Goal: Entertainment & Leisure: Consume media (video, audio)

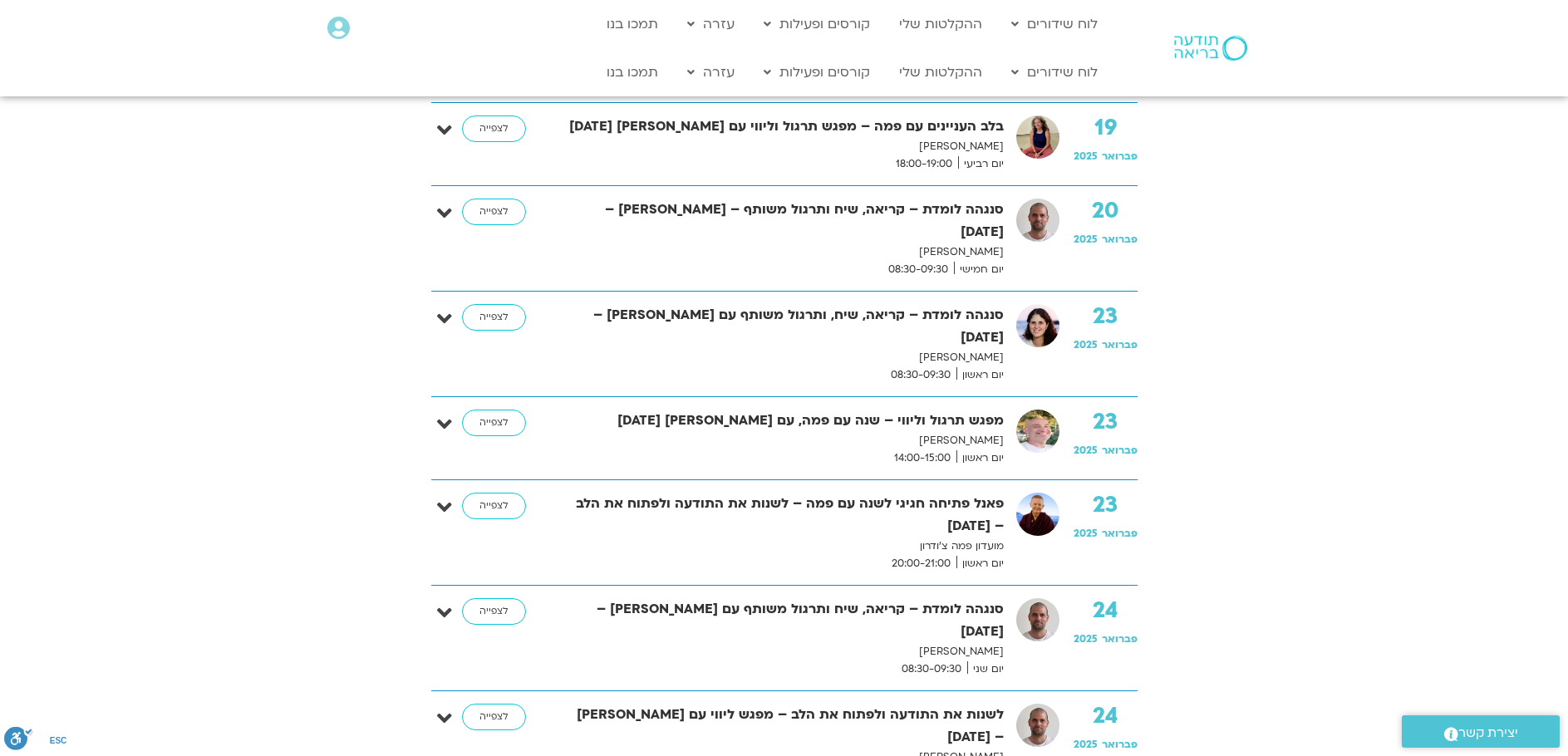
scroll to position [1745, 0]
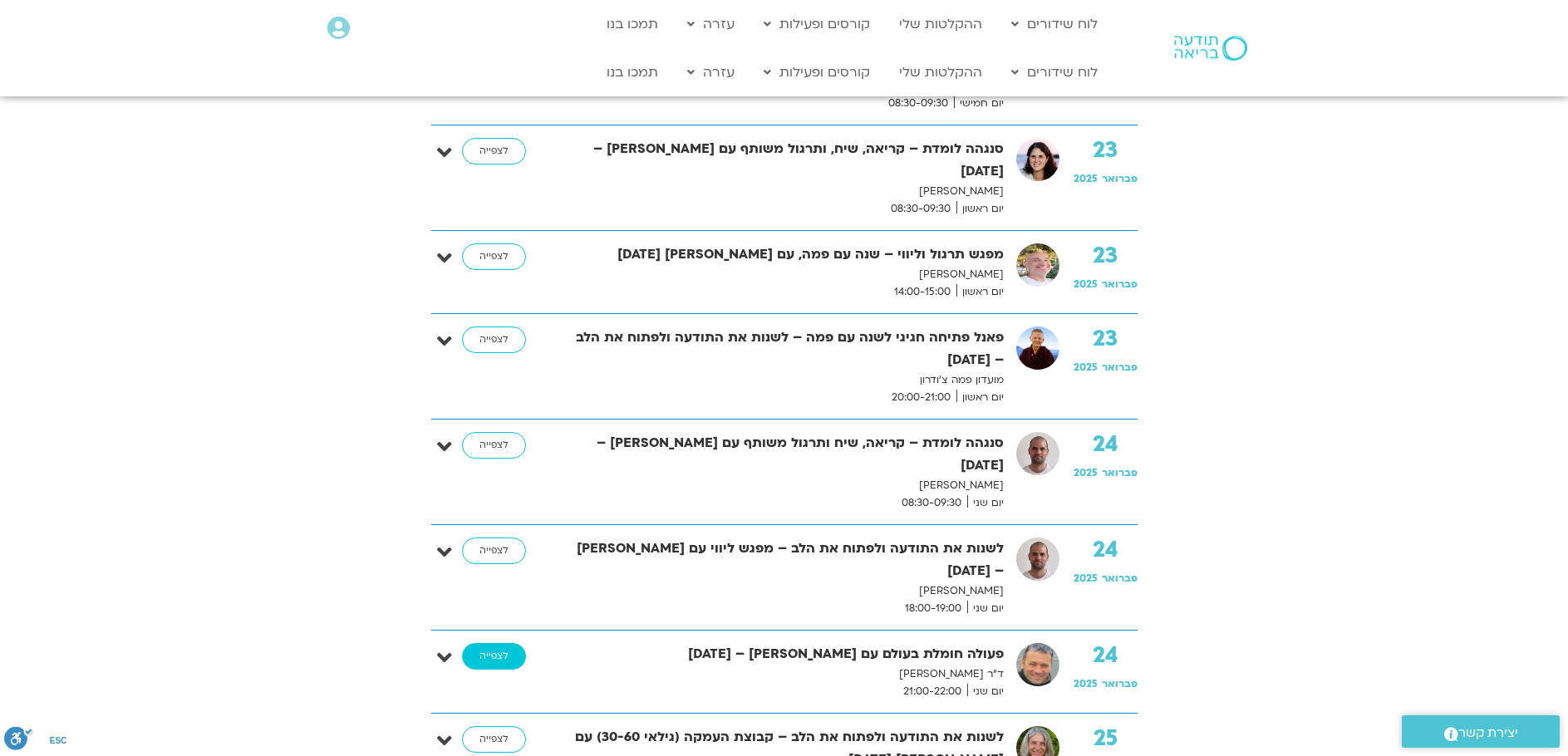
click at [488, 643] on link "לצפייה" at bounding box center [494, 656] width 64 height 26
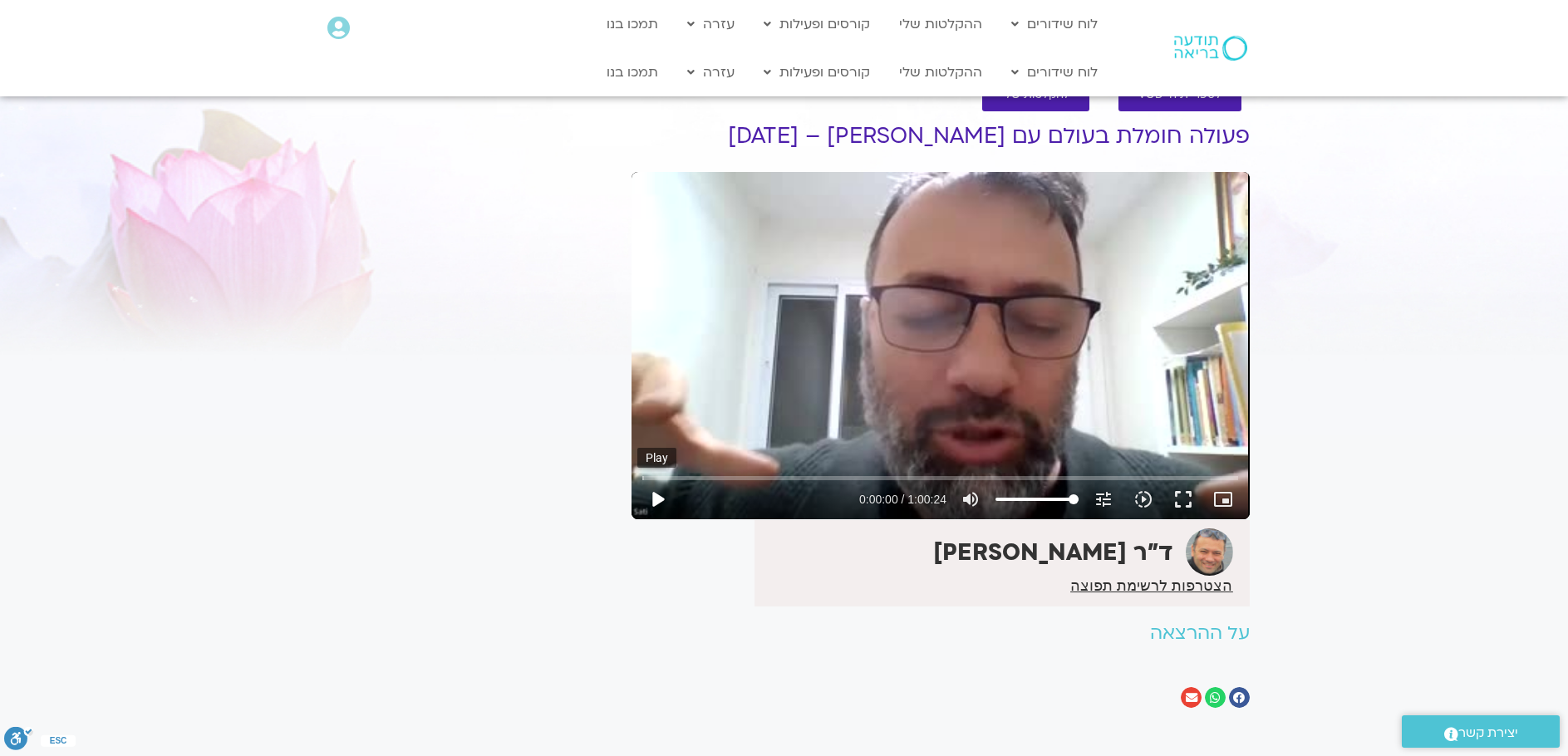
click at [660, 501] on button "play_arrow" at bounding box center [657, 500] width 40 height 40
click at [673, 477] on input "Seek" at bounding box center [940, 477] width 596 height 10
click at [742, 473] on input "Seek" at bounding box center [940, 477] width 596 height 10
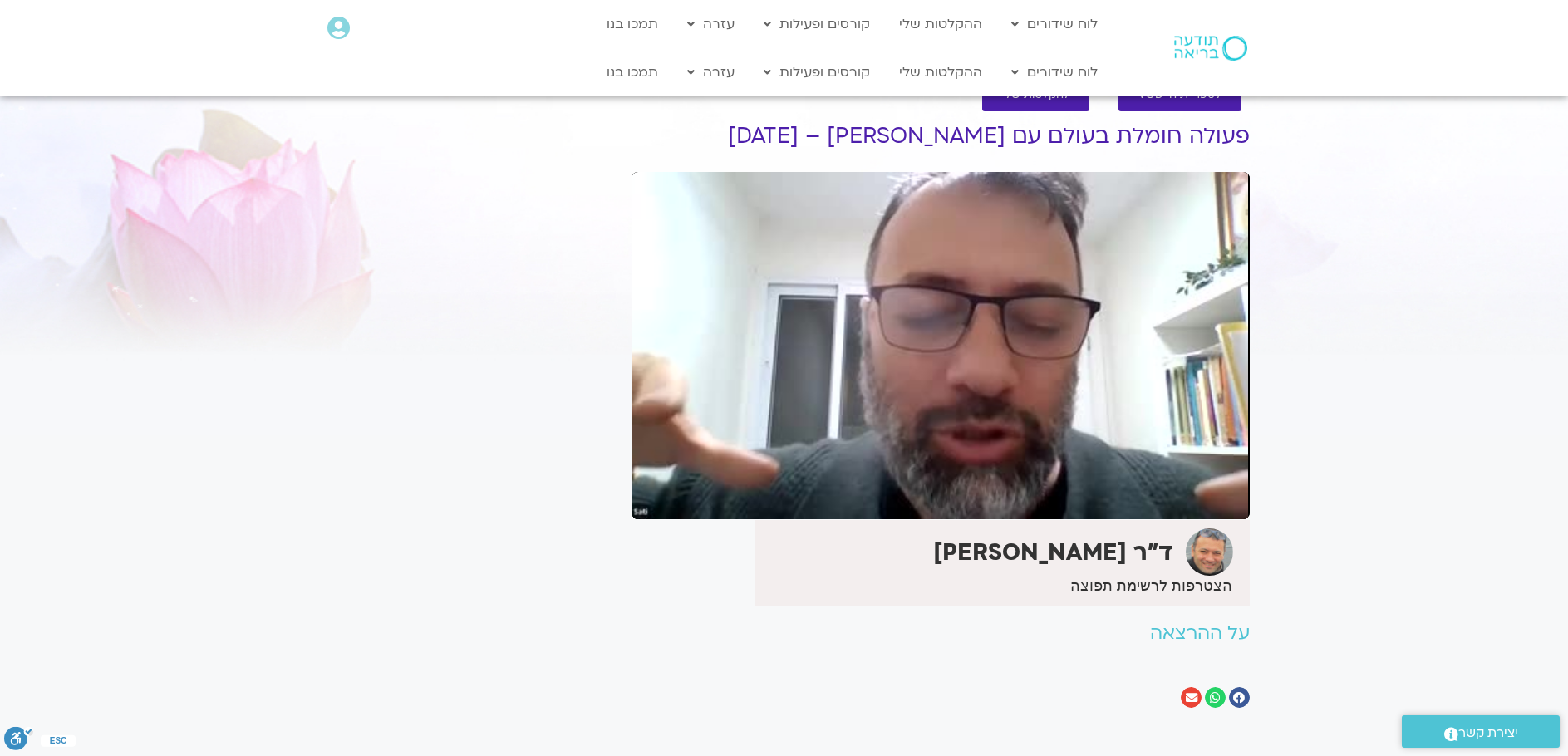
type input "599.425475"
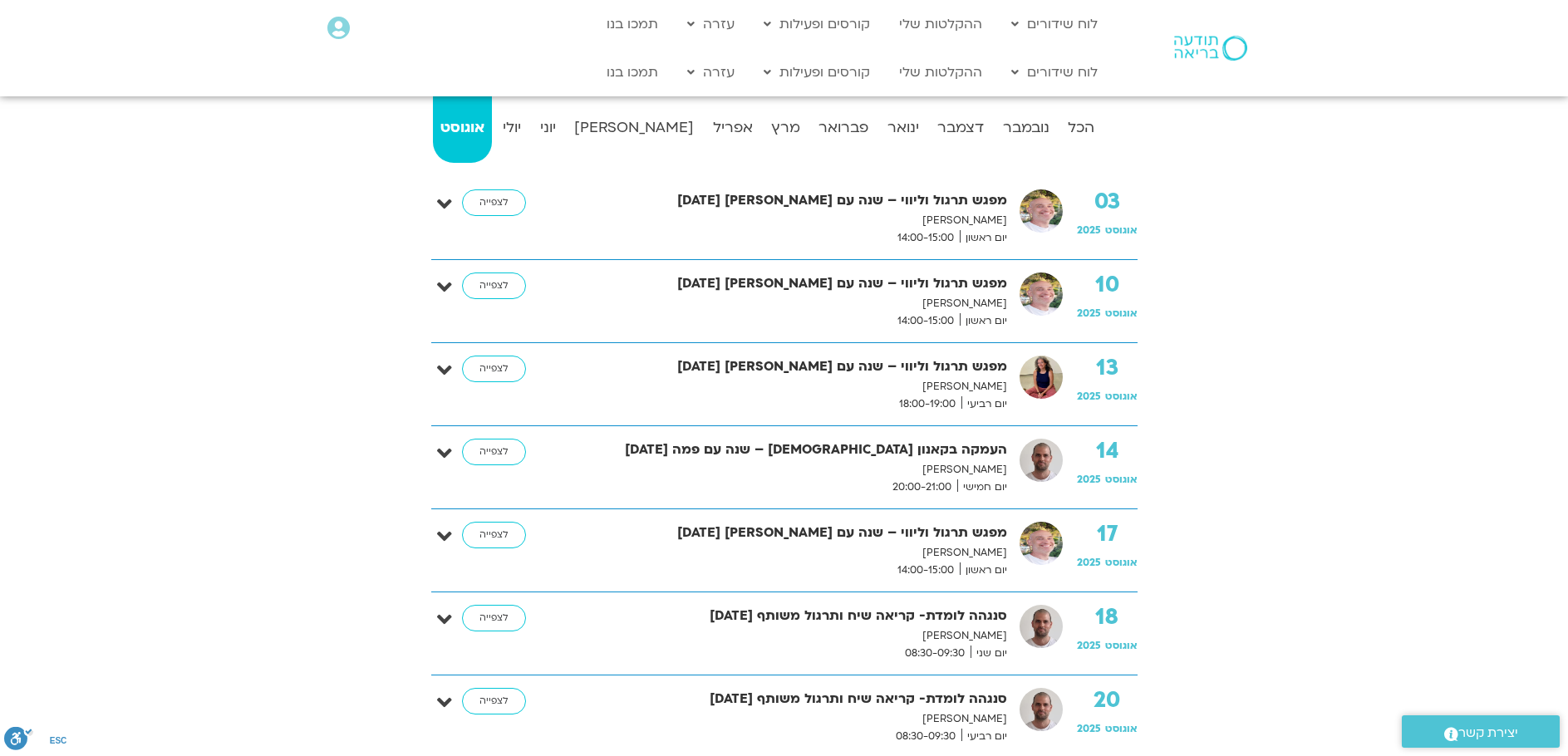
scroll to position [290, 0]
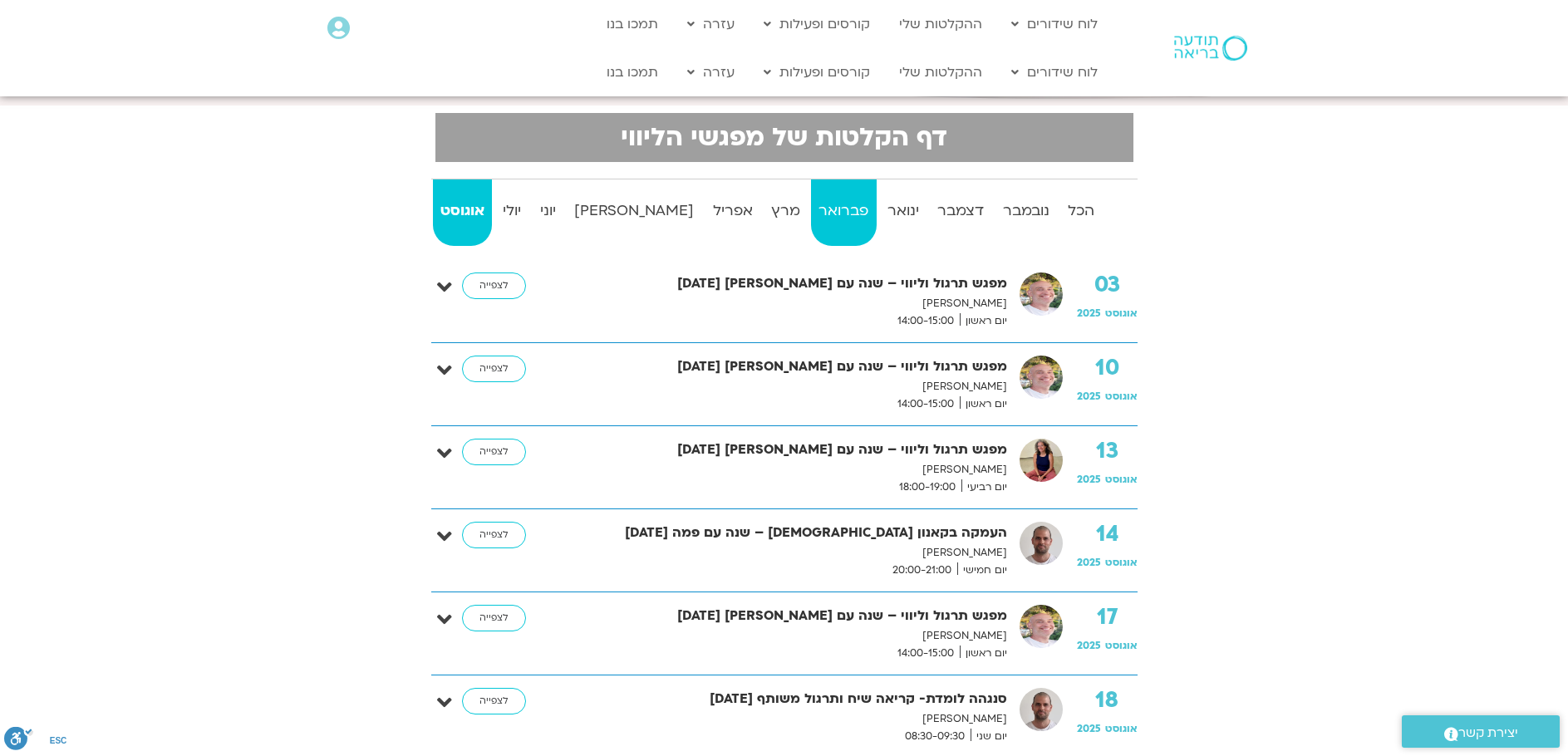
click at [811, 205] on strong "פברואר" at bounding box center [843, 211] width 65 height 25
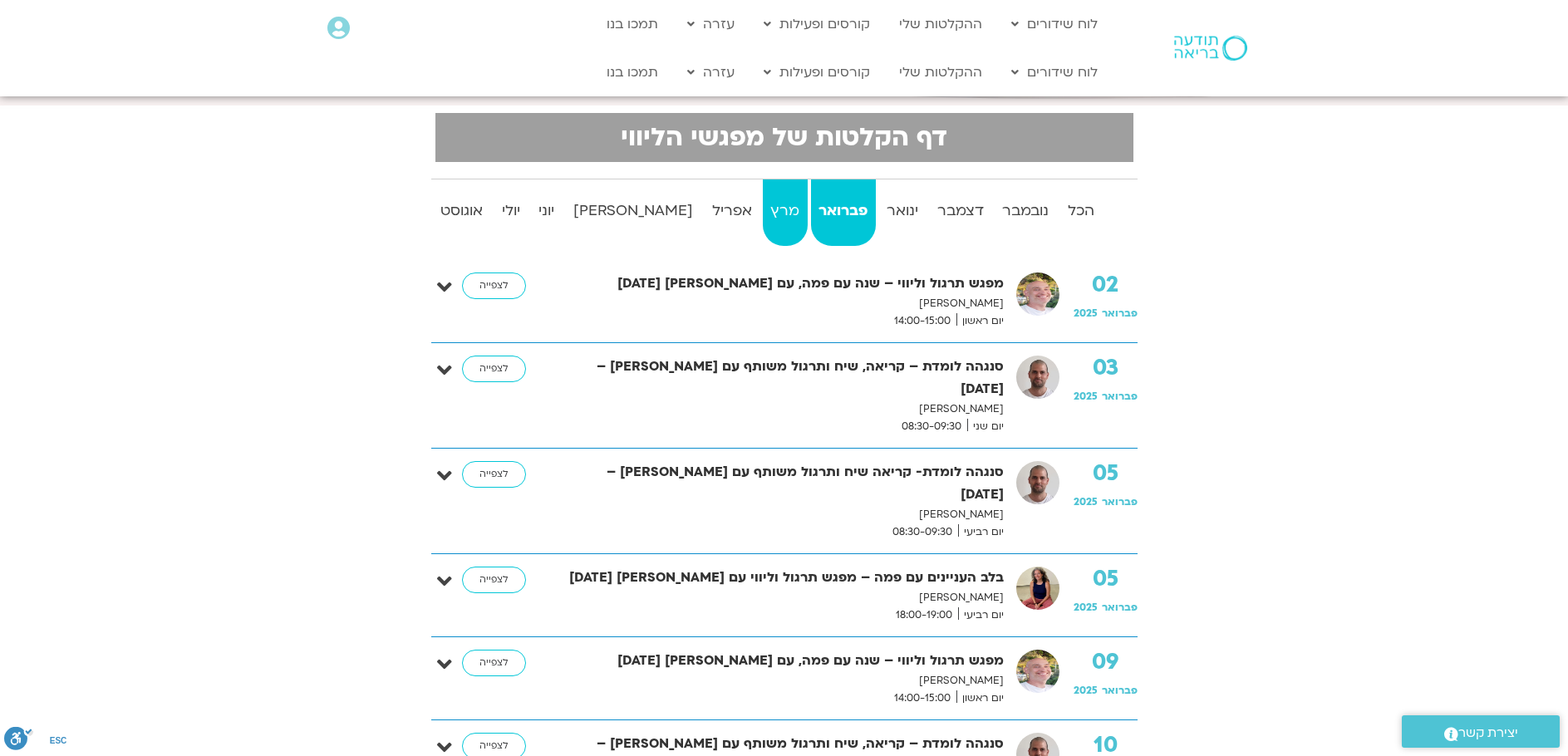
click at [763, 212] on strong "מרץ" at bounding box center [784, 211] width 45 height 25
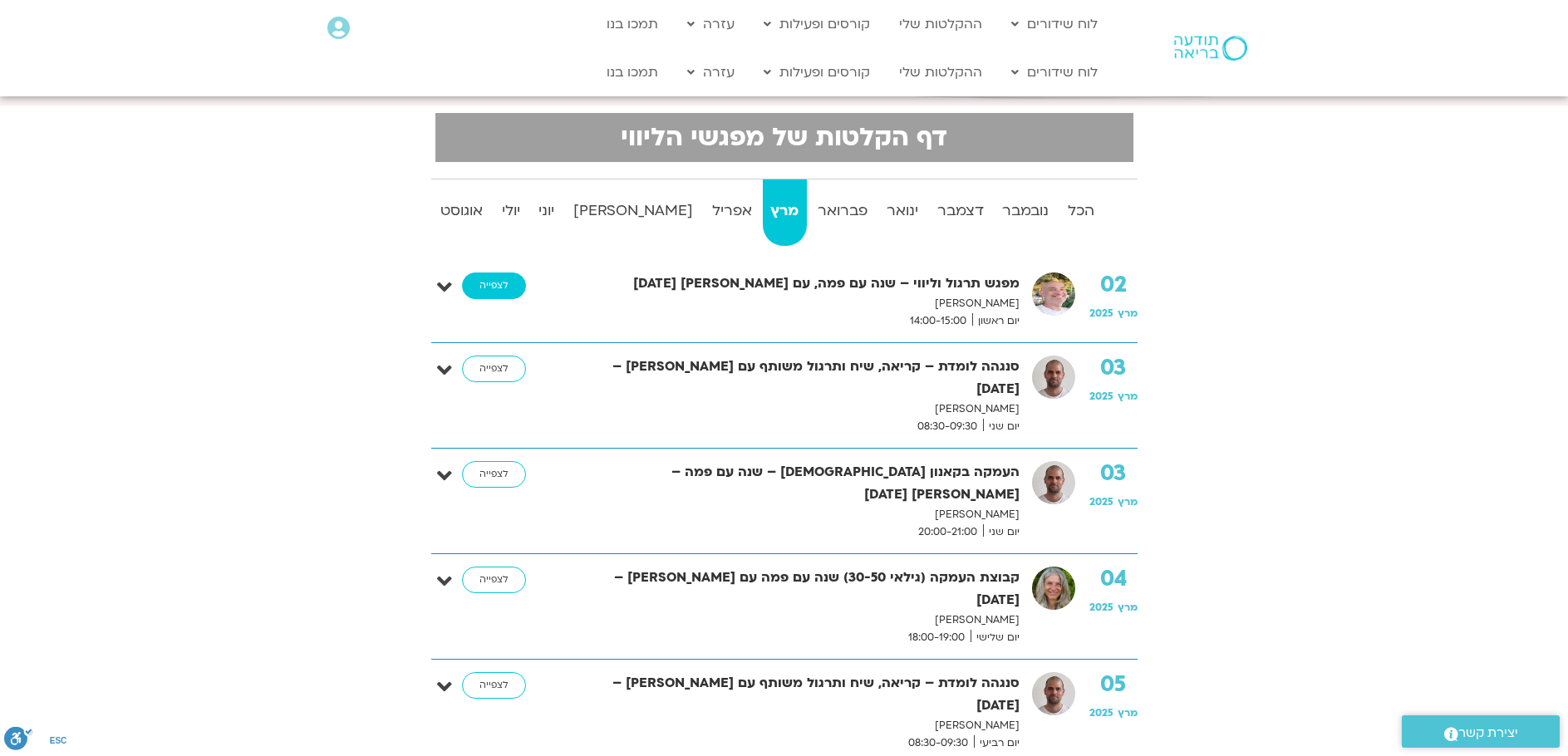
click at [488, 288] on link "לצפייה" at bounding box center [494, 286] width 64 height 26
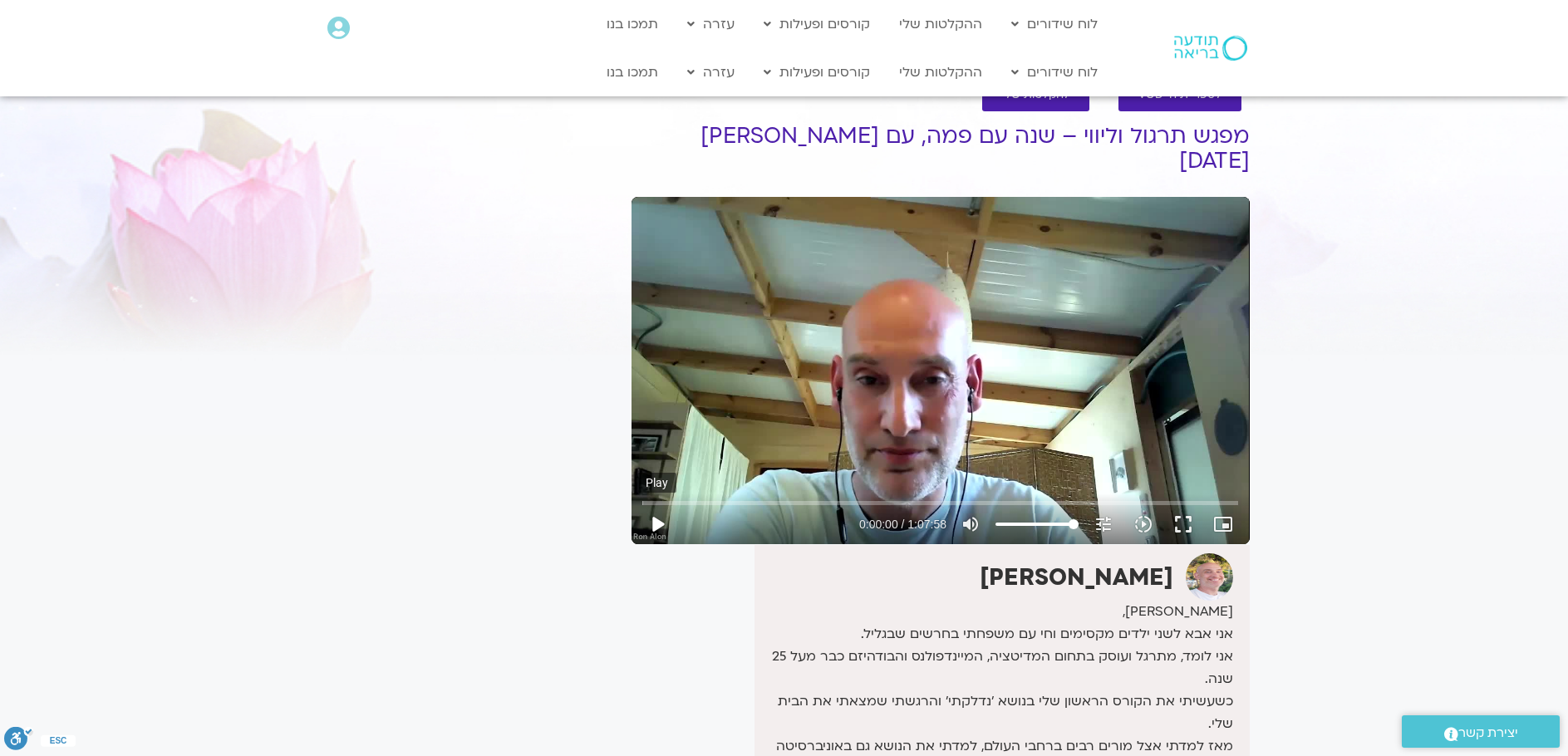
click at [656, 504] on button "play_arrow" at bounding box center [657, 524] width 40 height 40
drag, startPoint x: 793, startPoint y: 482, endPoint x: 785, endPoint y: 486, distance: 8.9
click at [791, 498] on input "Seek" at bounding box center [940, 503] width 596 height 10
click at [803, 498] on input "Seek" at bounding box center [940, 503] width 596 height 10
click at [812, 498] on input "Seek" at bounding box center [940, 503] width 596 height 10
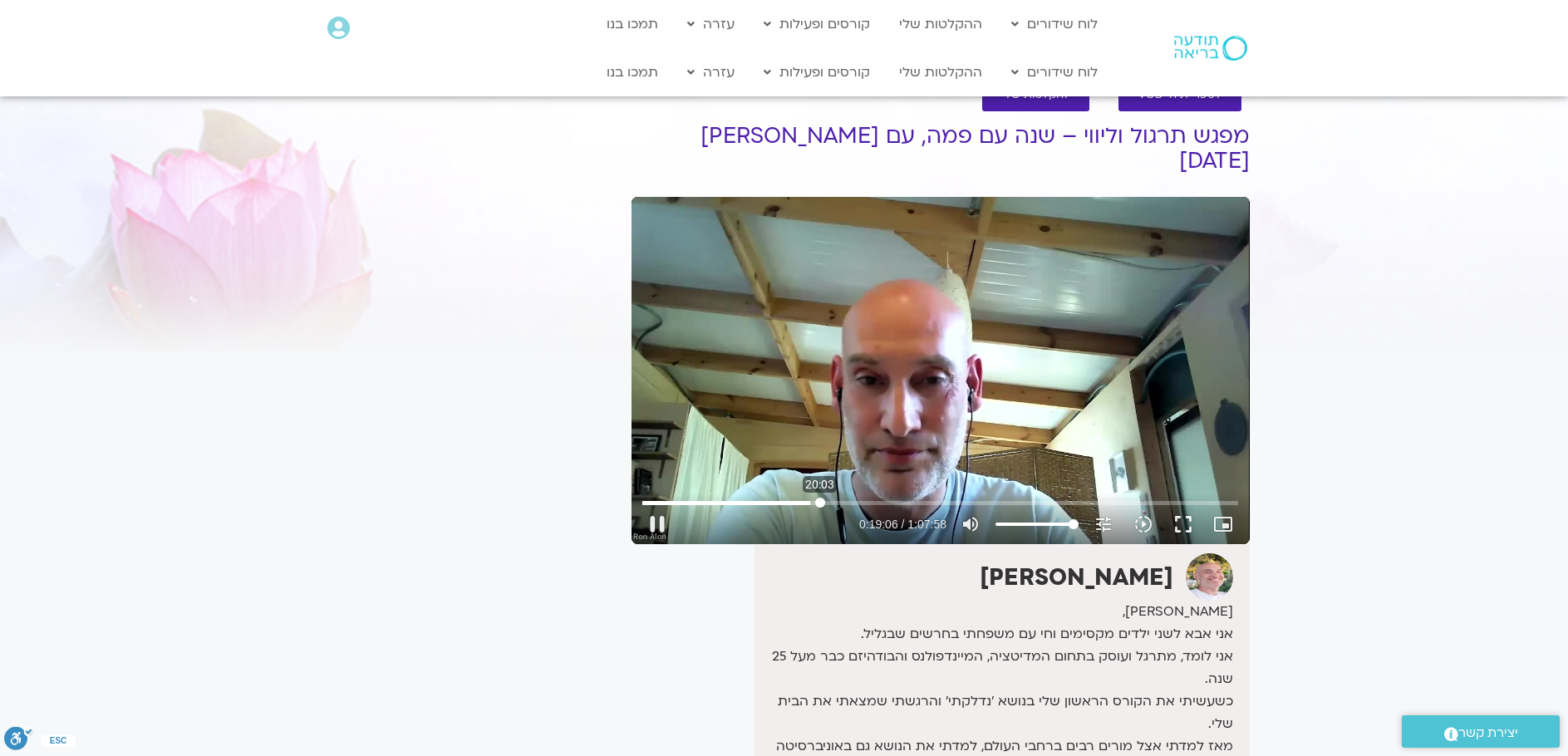
click at [820, 498] on input "Seek" at bounding box center [940, 503] width 596 height 10
click at [664, 504] on button "pause" at bounding box center [657, 524] width 40 height 40
click at [657, 504] on button "play_arrow" at bounding box center [657, 524] width 40 height 40
click at [659, 504] on button "pause" at bounding box center [657, 524] width 40 height 40
click at [654, 504] on button "play_arrow" at bounding box center [657, 524] width 40 height 40
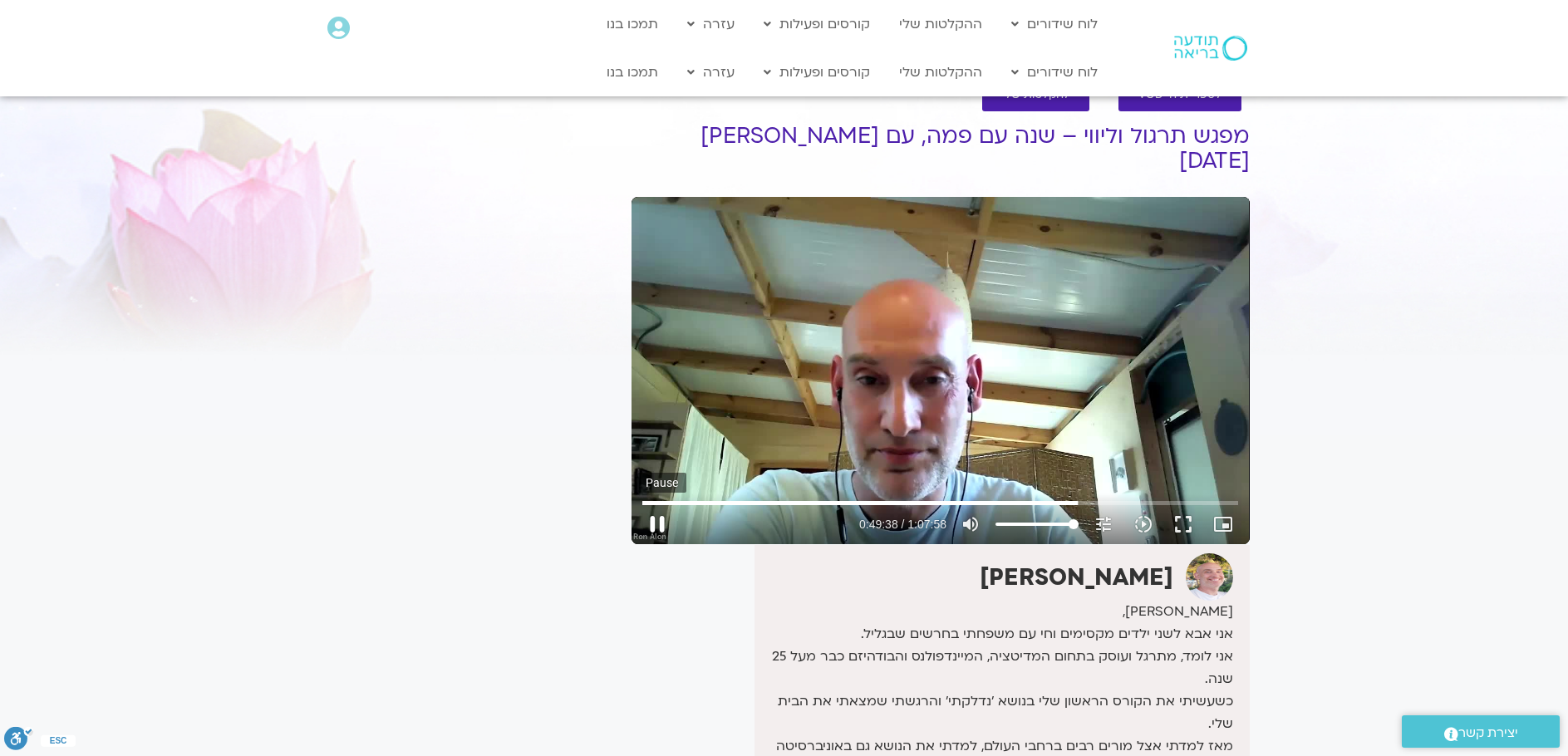
click at [652, 504] on button "pause" at bounding box center [657, 524] width 40 height 40
click at [1067, 498] on input "Seek" at bounding box center [940, 503] width 596 height 10
click at [658, 504] on button "play_arrow" at bounding box center [657, 524] width 40 height 40
click at [1110, 498] on input "Seek" at bounding box center [940, 503] width 596 height 10
click at [1159, 498] on input "Seek" at bounding box center [940, 503] width 596 height 10
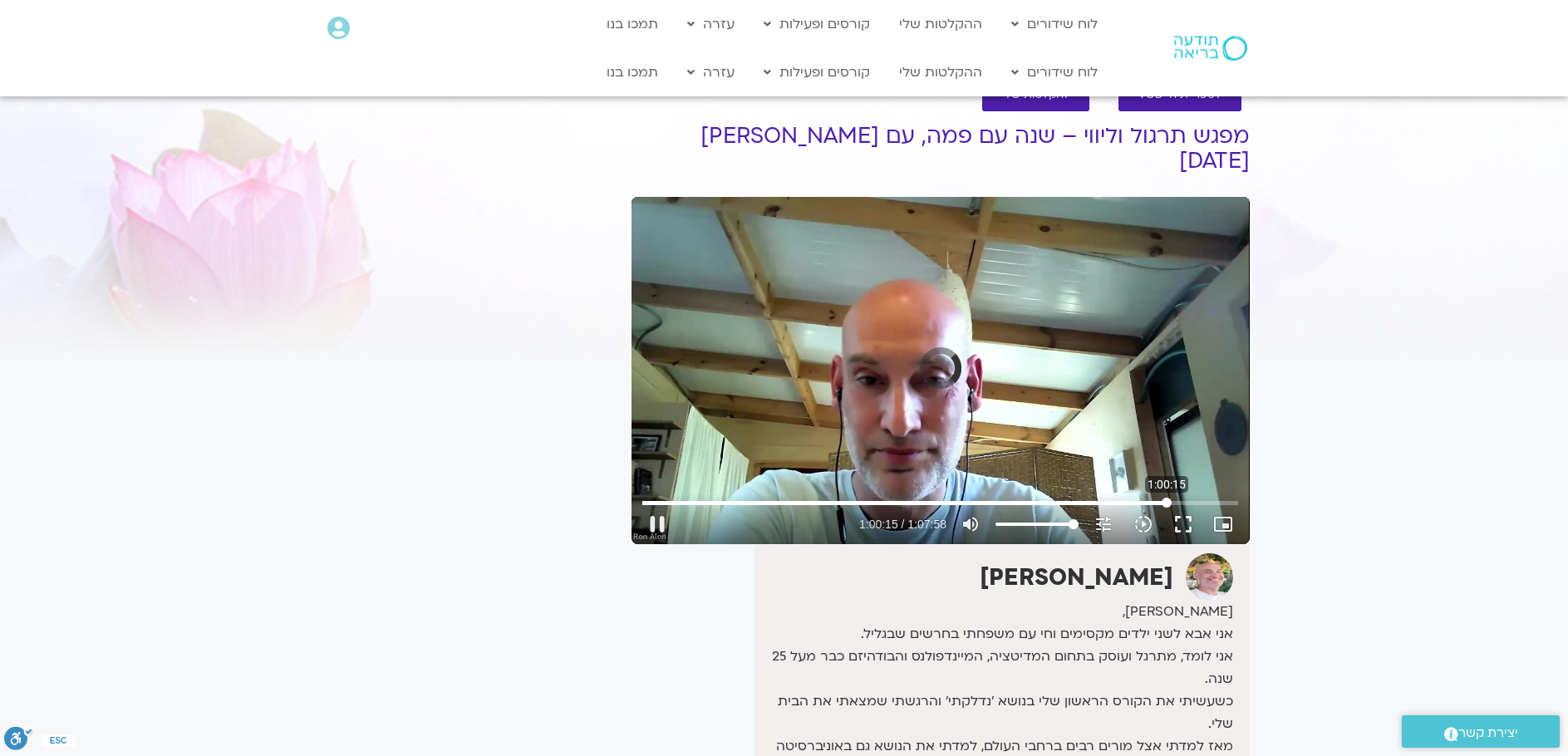
click at [1166, 498] on input "Seek" at bounding box center [940, 503] width 596 height 10
click at [1178, 498] on input "Seek" at bounding box center [940, 503] width 596 height 10
type input "3871.893411"
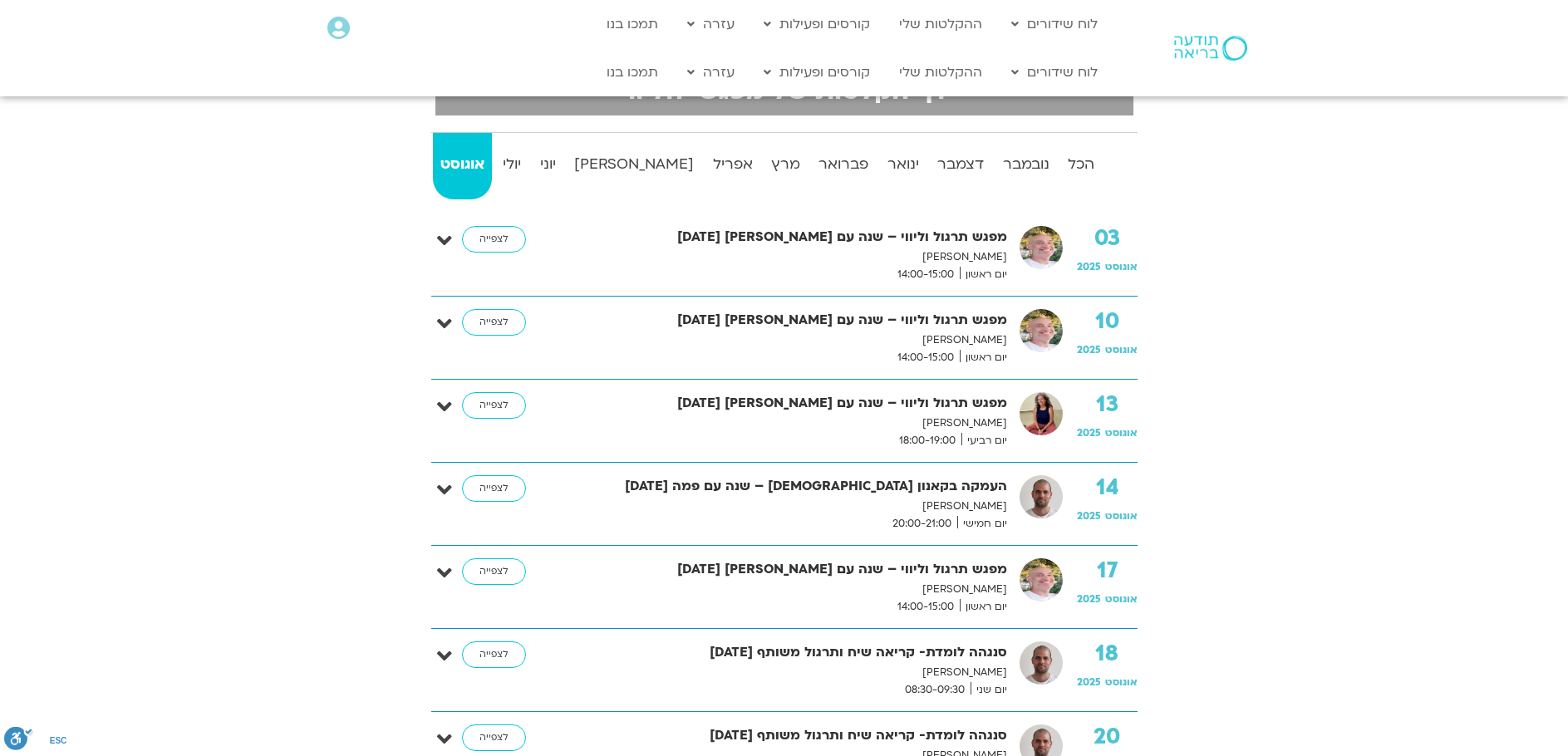
scroll to position [290, 0]
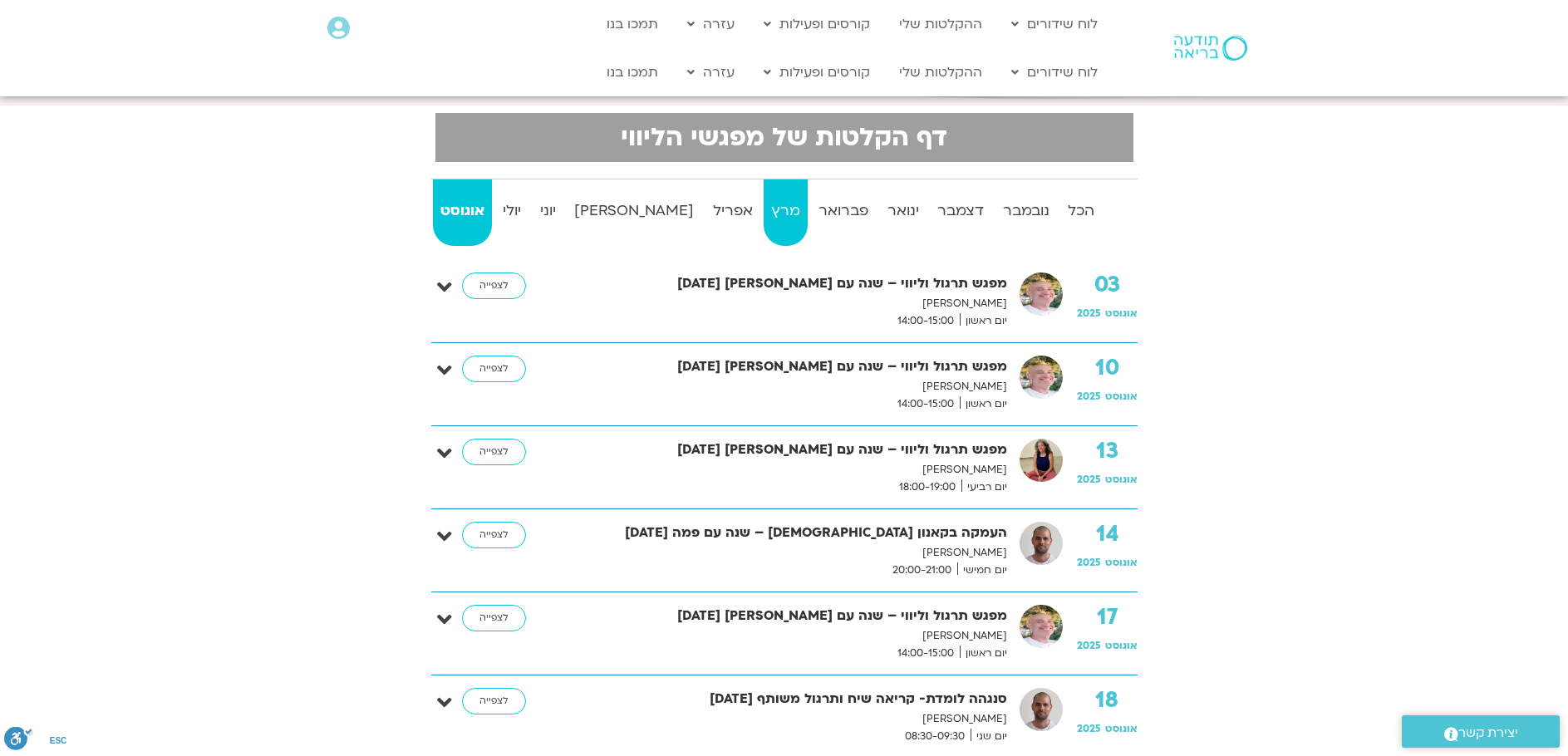
click at [763, 198] on strong "מרץ" at bounding box center [785, 211] width 44 height 25
